Goal: Task Accomplishment & Management: Manage account settings

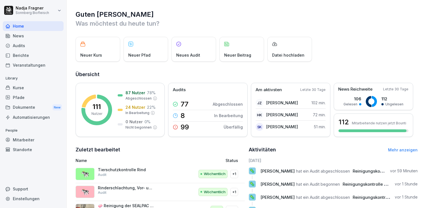
scroll to position [79, 0]
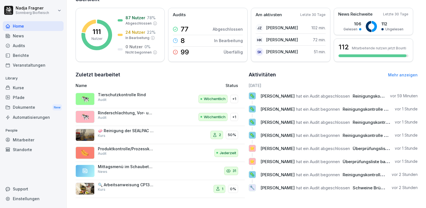
click at [28, 118] on div "Automatisierungen" at bounding box center [33, 117] width 61 height 10
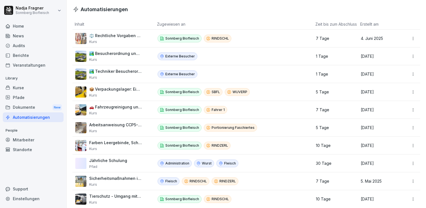
scroll to position [16, 0]
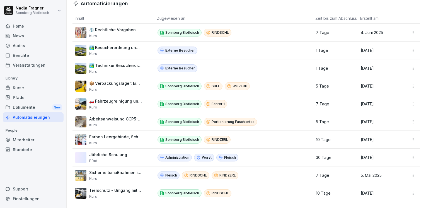
click at [27, 90] on div "Kurse" at bounding box center [33, 88] width 61 height 10
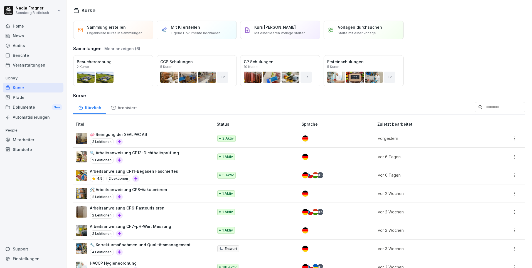
click at [30, 140] on div "Mitarbeiter" at bounding box center [33, 140] width 61 height 10
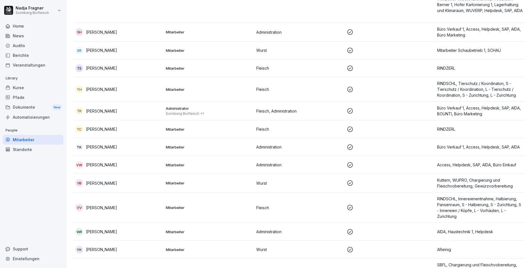
scroll to position [2766, 0]
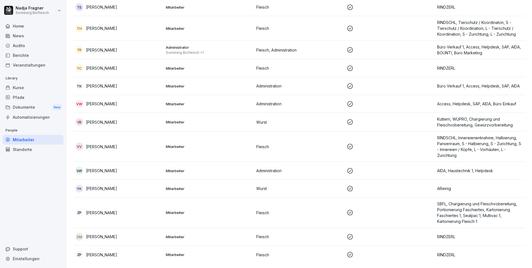
click at [132, 168] on div "[PERSON_NAME]" at bounding box center [118, 171] width 86 height 8
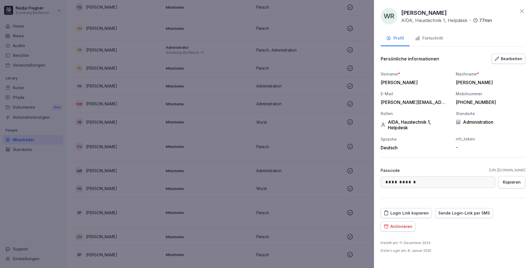
click at [417, 207] on div "Login Link kopieren" at bounding box center [406, 213] width 45 height 6
click at [397, 207] on div "Login Link kopieren" at bounding box center [406, 213] width 45 height 6
click at [425, 207] on div "Sende Login-Link per SMS" at bounding box center [465, 213] width 52 height 6
click at [425, 9] on icon at bounding box center [522, 11] width 4 height 4
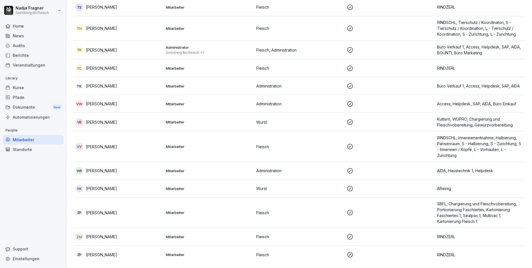
click at [20, 25] on div "Home" at bounding box center [33, 26] width 61 height 10
